Goal: Task Accomplishment & Management: Manage account settings

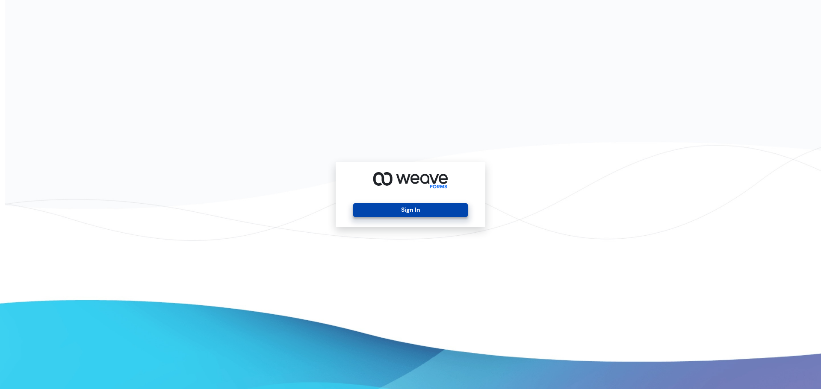
click at [423, 212] on button "Sign In" at bounding box center [410, 211] width 114 height 14
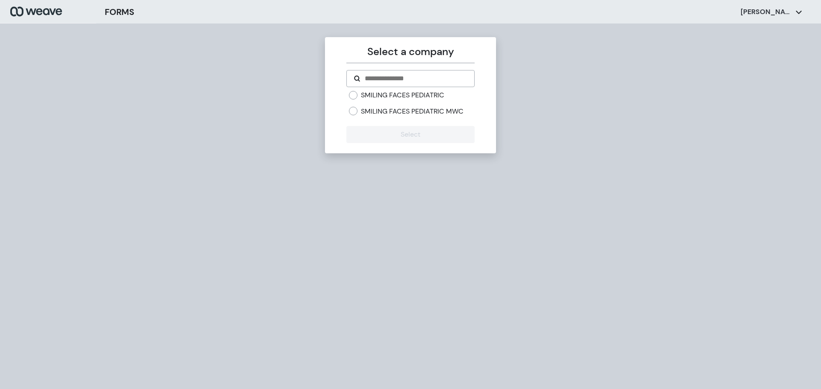
click at [428, 109] on label "SMILING FACES PEDIATRIC MWC" at bounding box center [412, 111] width 103 height 9
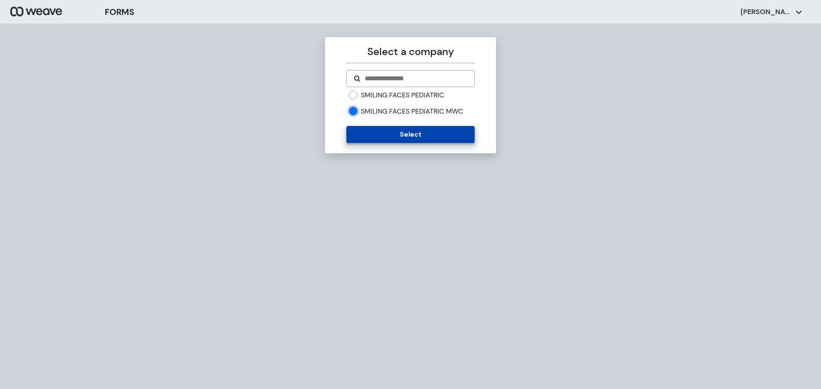
click at [410, 136] on button "Select" at bounding box center [410, 134] width 128 height 17
